Goal: Find contact information: Find contact information

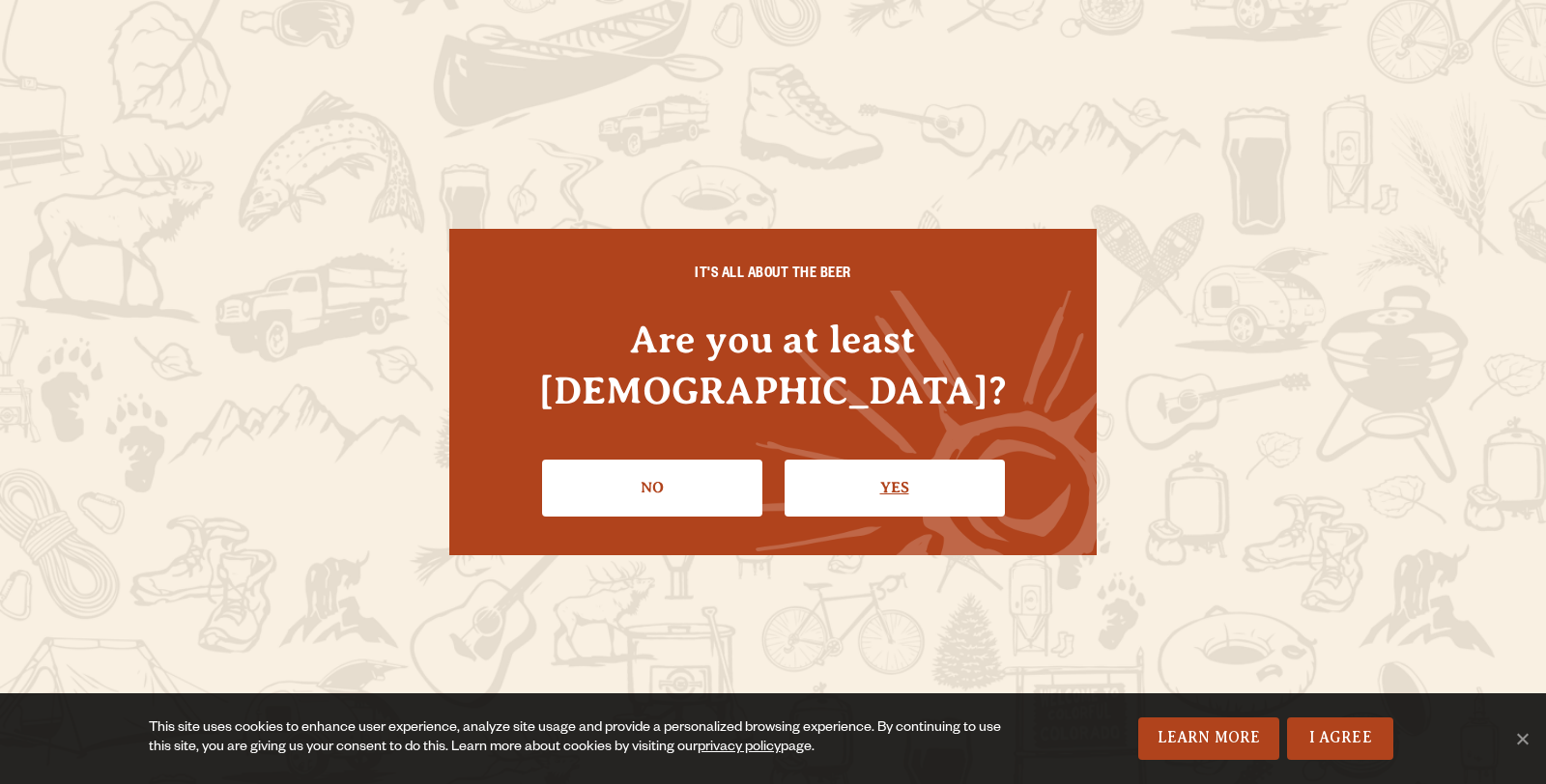
click at [900, 475] on link "Yes" at bounding box center [895, 488] width 221 height 56
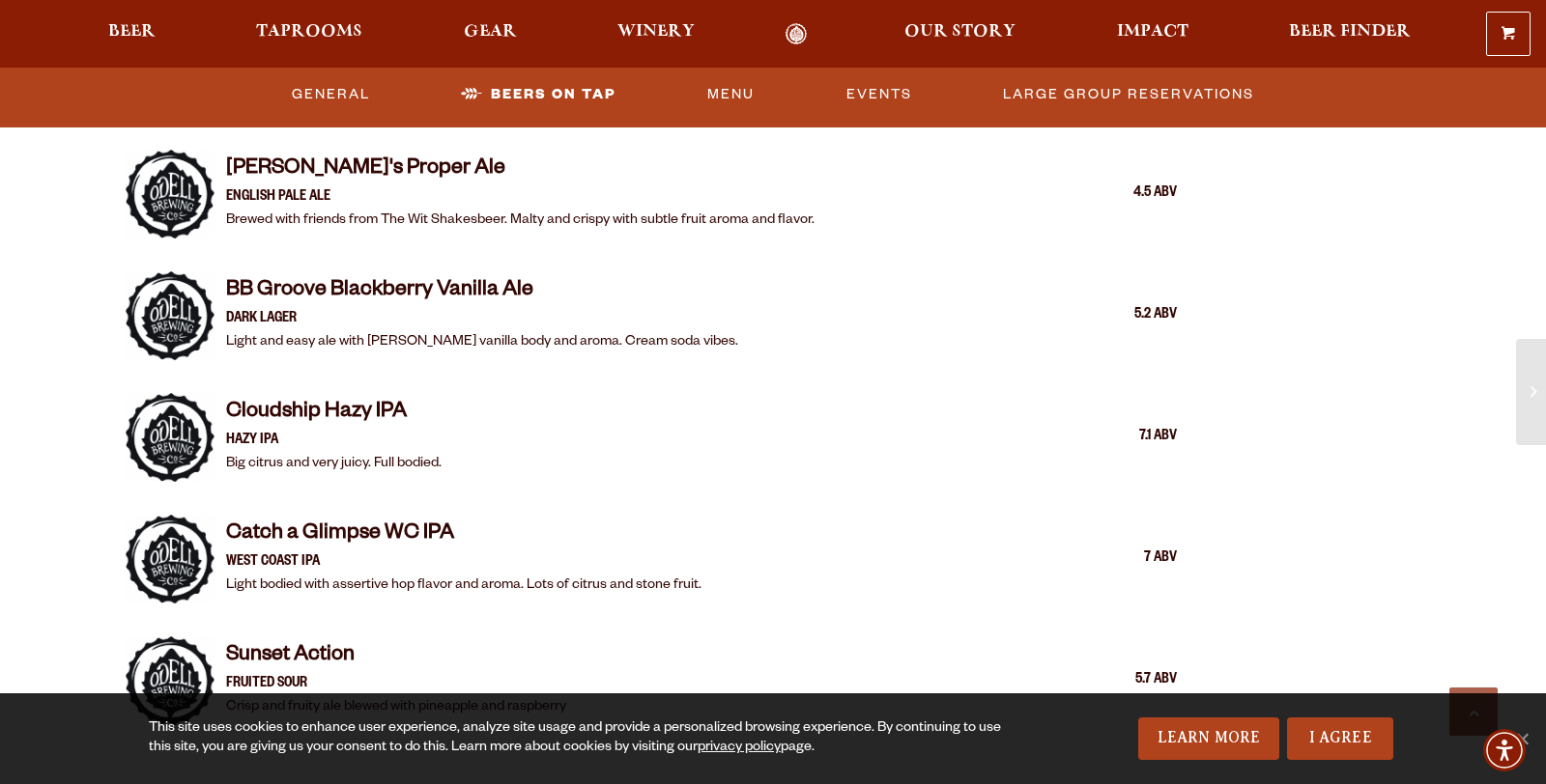
scroll to position [2655, 0]
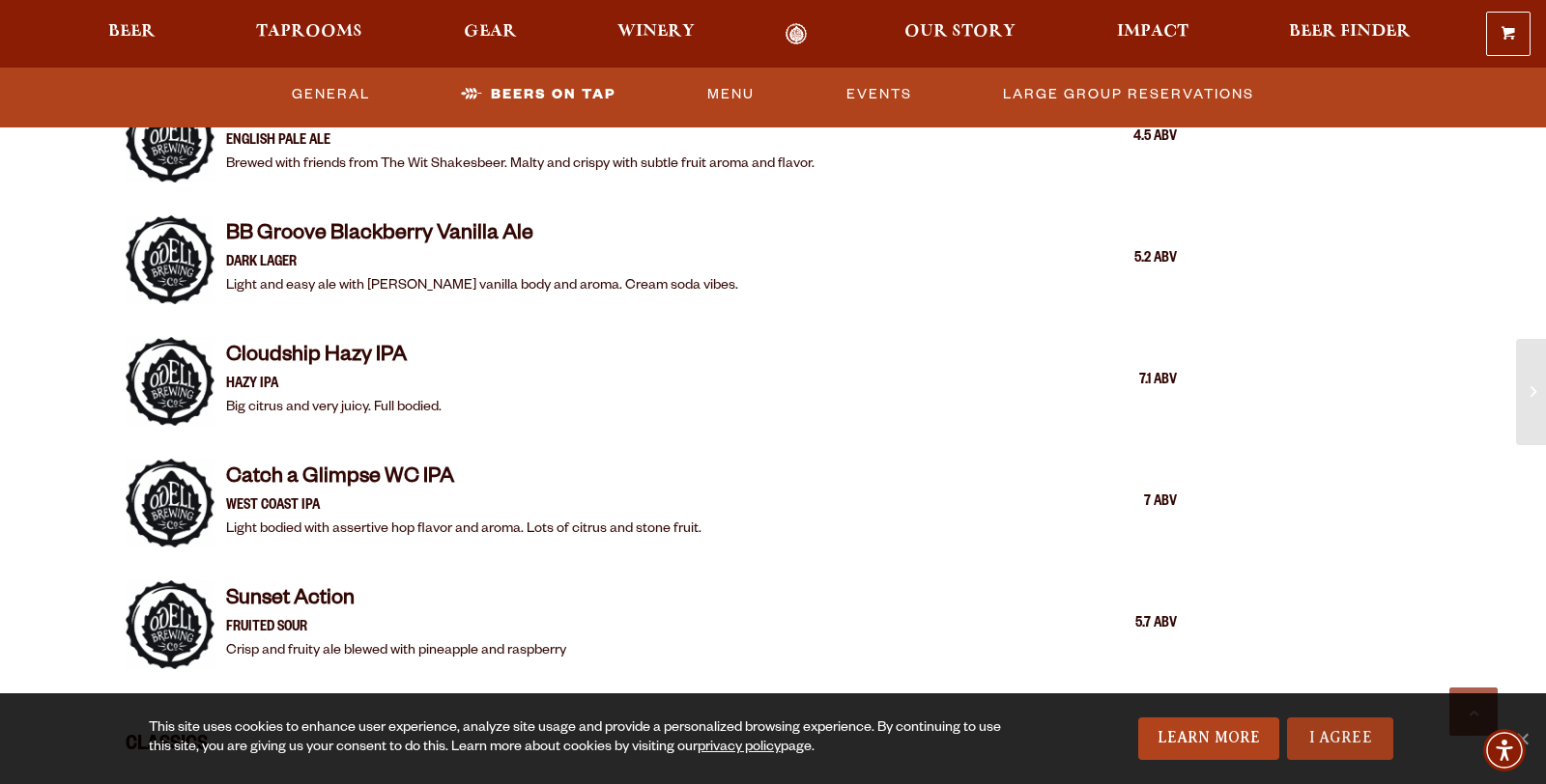
click at [1311, 731] on link "I Agree" at bounding box center [1340, 739] width 106 height 42
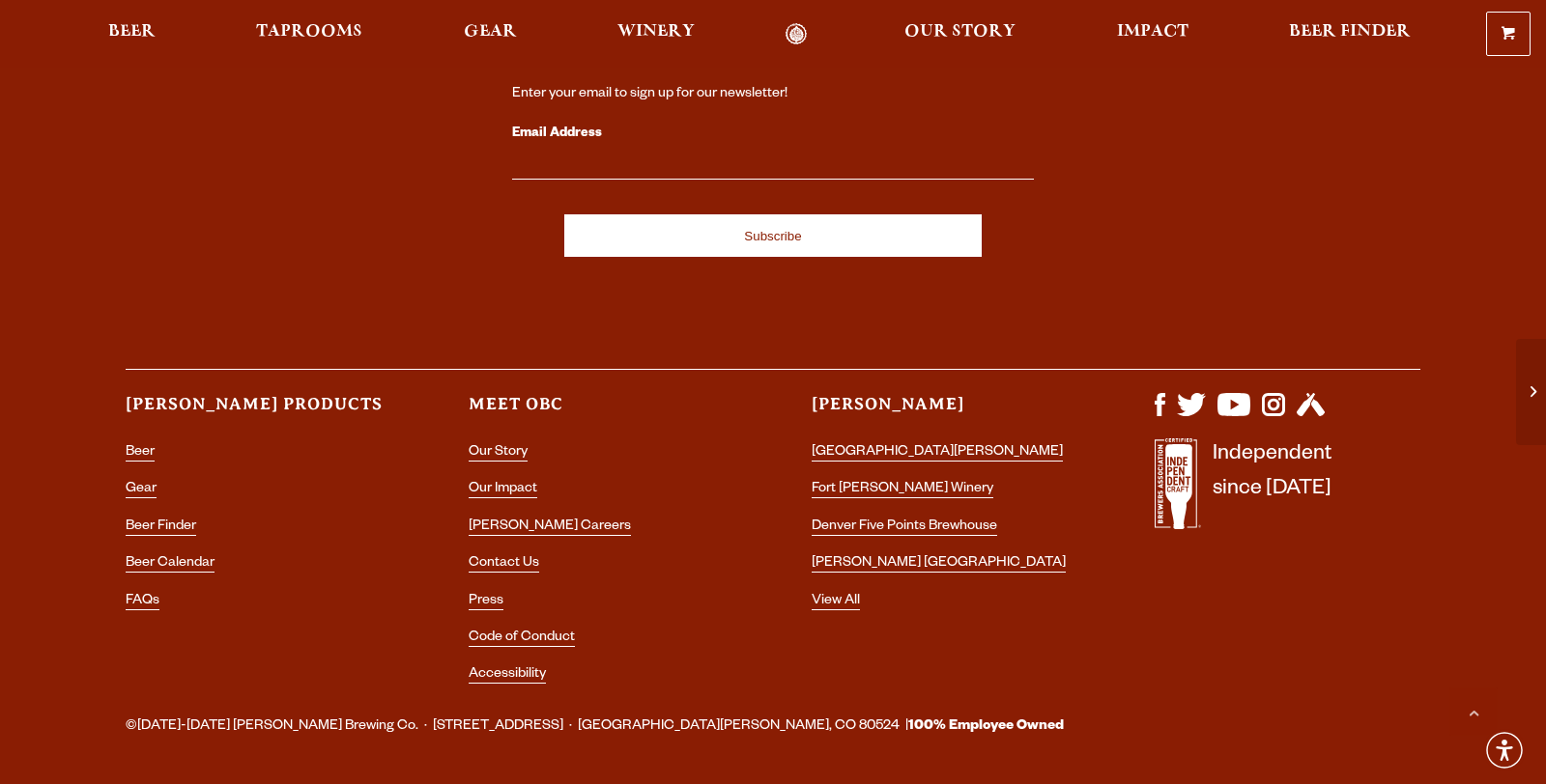
scroll to position [5864, 0]
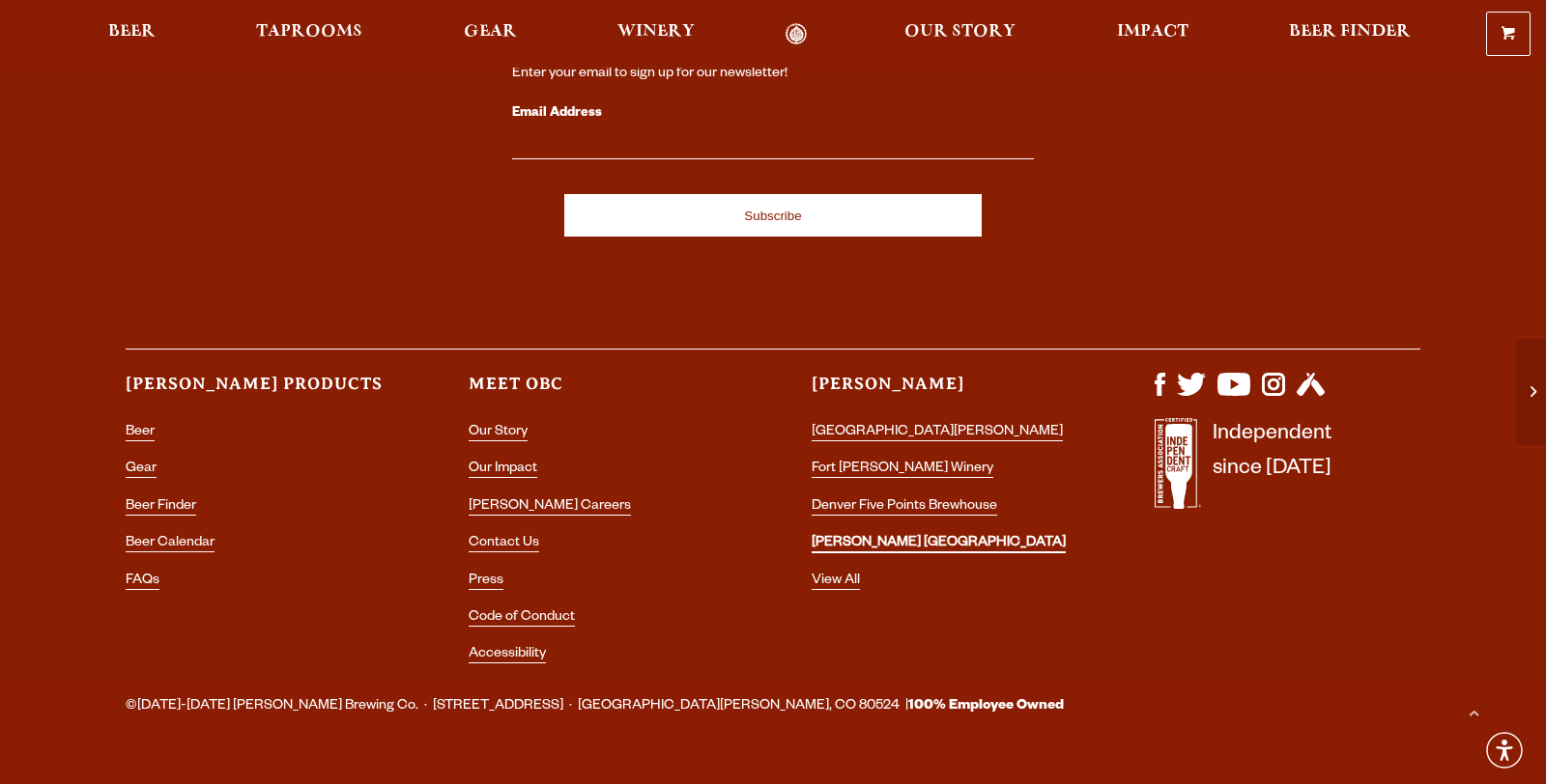
click at [919, 536] on link "[PERSON_NAME] [GEOGRAPHIC_DATA]" at bounding box center [939, 545] width 254 height 18
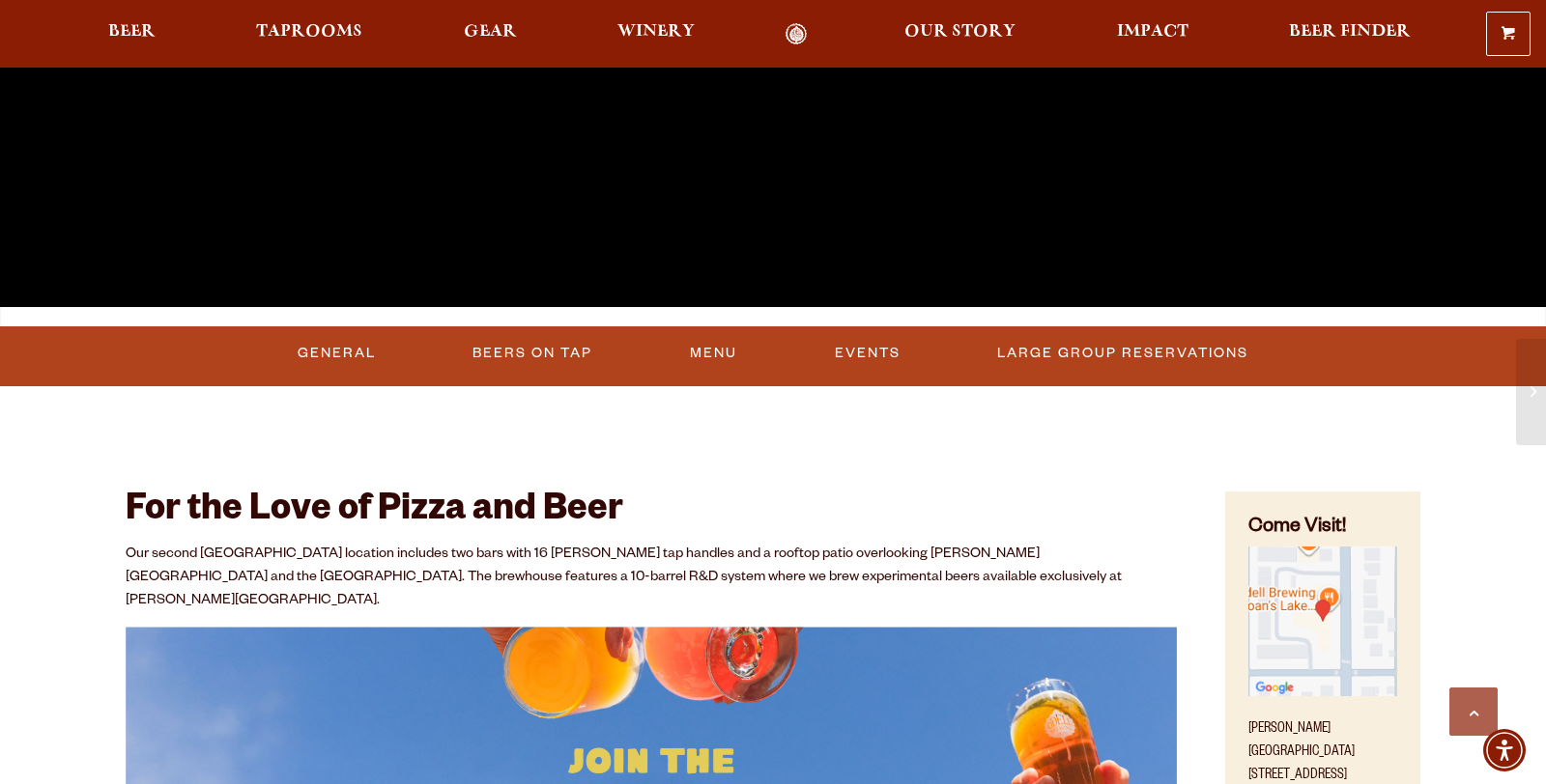
scroll to position [590, 0]
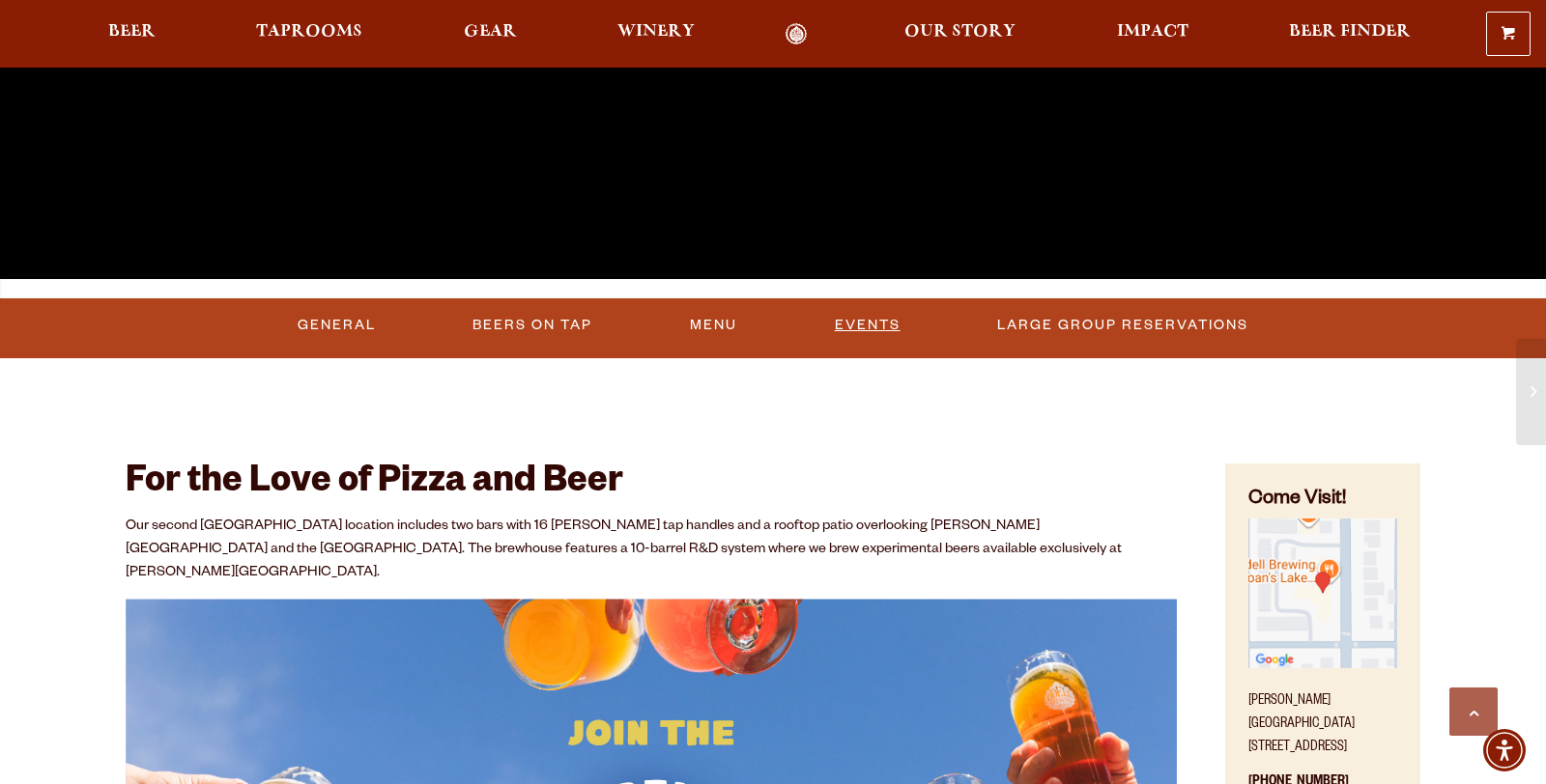
click at [870, 324] on link "Events" at bounding box center [867, 325] width 81 height 44
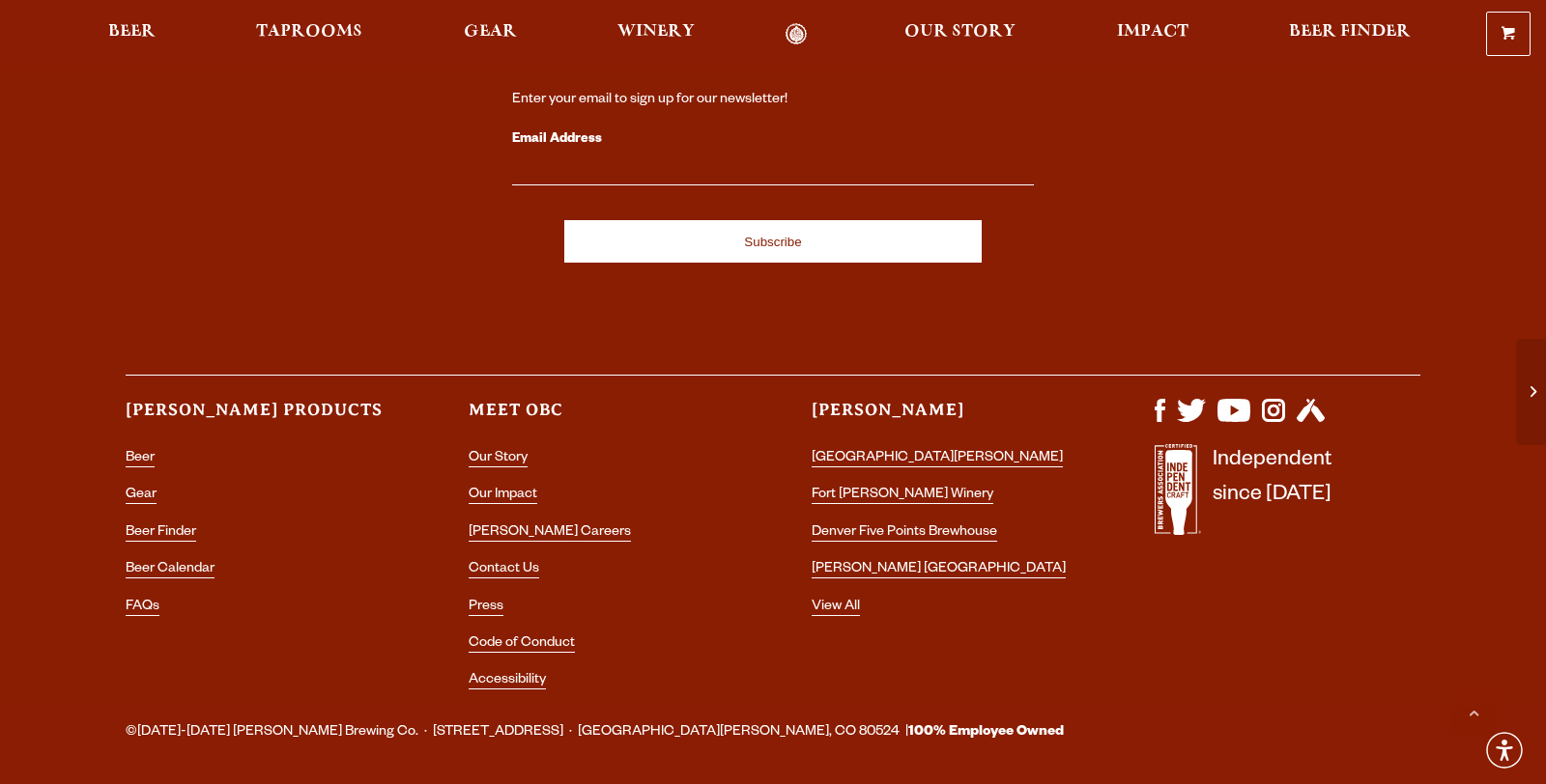
scroll to position [5811, 0]
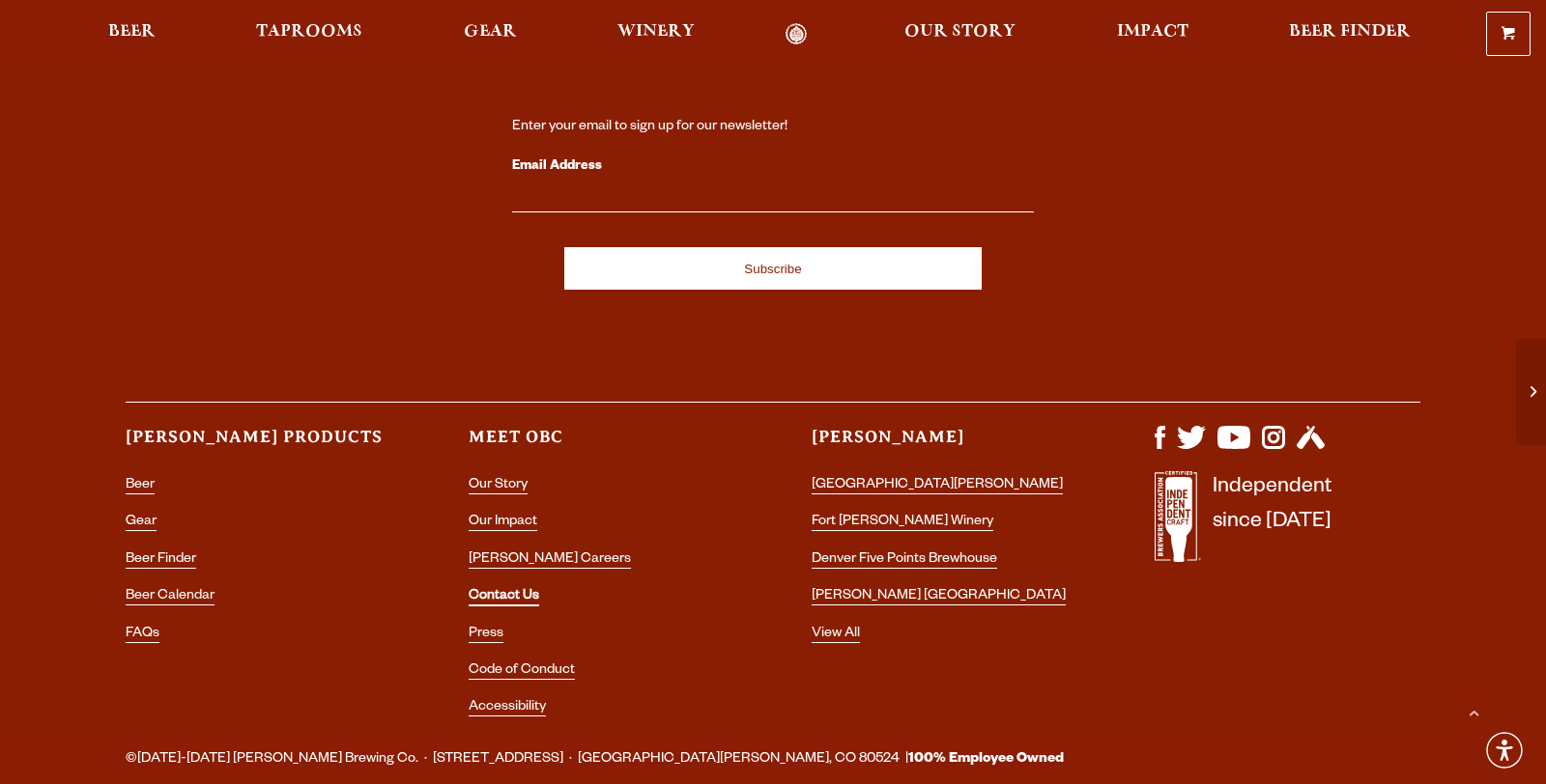
click at [512, 589] on link "Contact Us" at bounding box center [504, 598] width 71 height 18
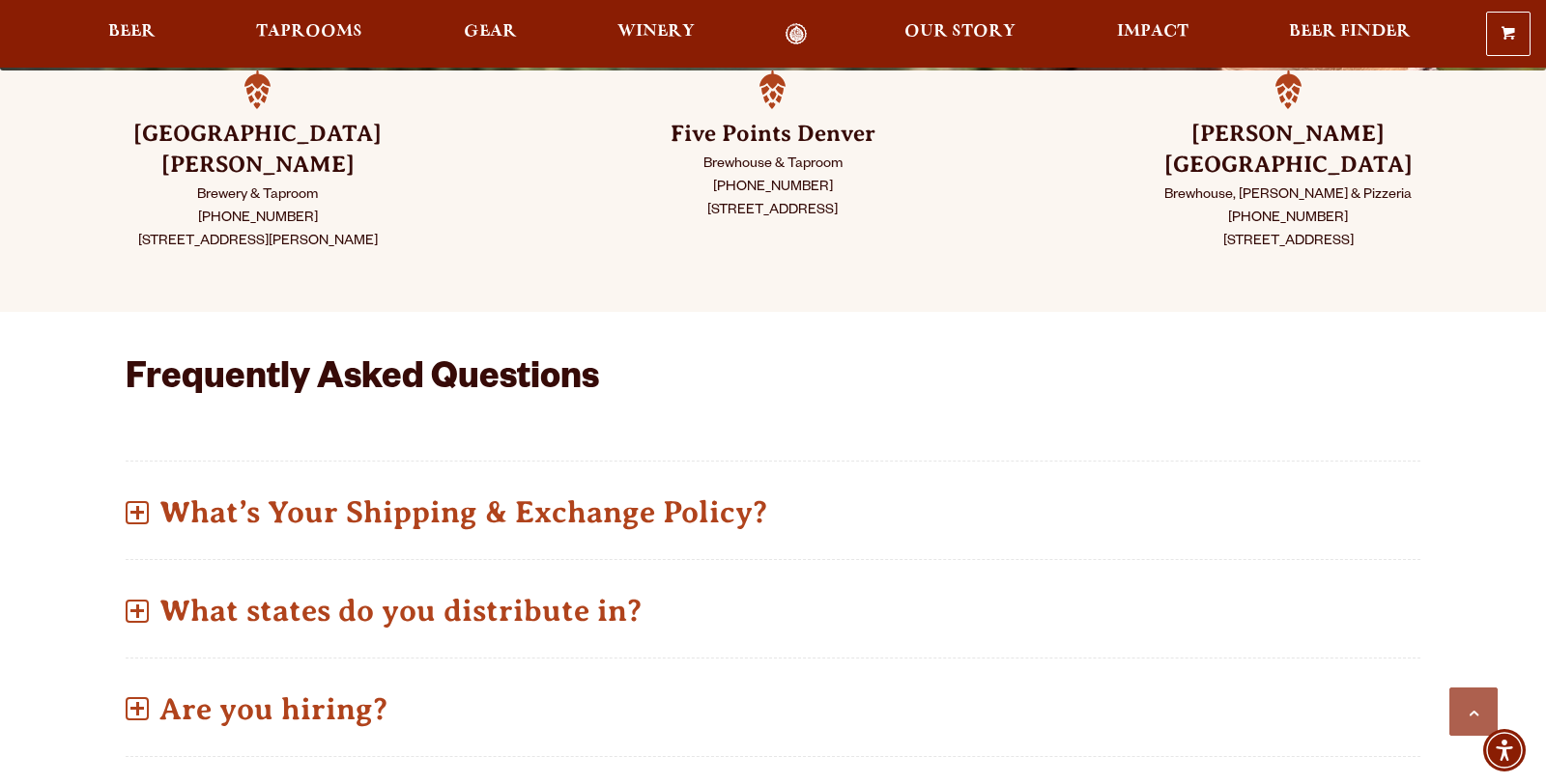
scroll to position [537, 0]
